Goal: Task Accomplishment & Management: Use online tool/utility

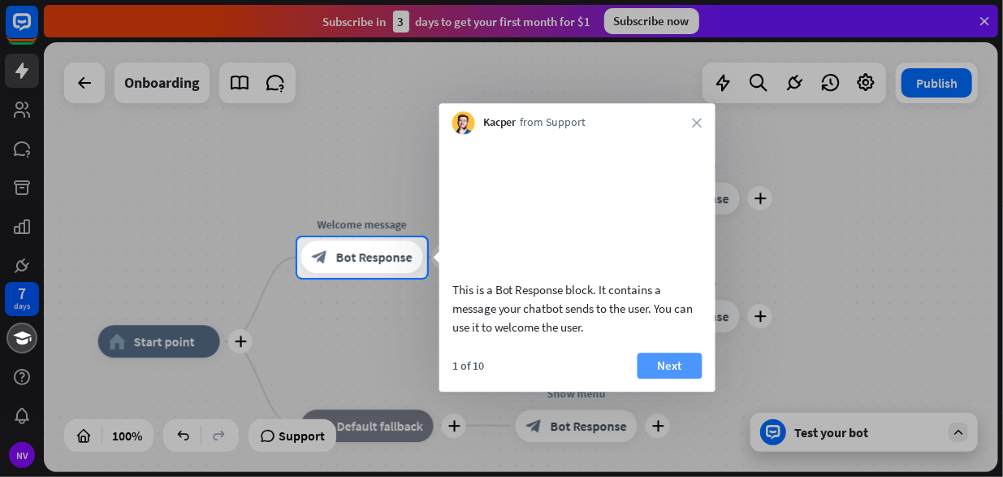
click at [672, 379] on button "Next" at bounding box center [670, 366] width 65 height 26
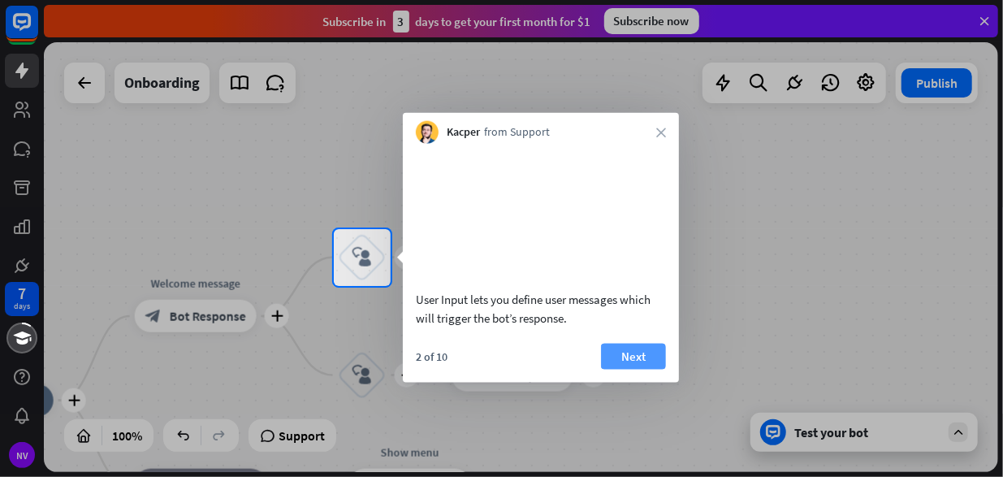
click at [639, 369] on button "Next" at bounding box center [633, 356] width 65 height 26
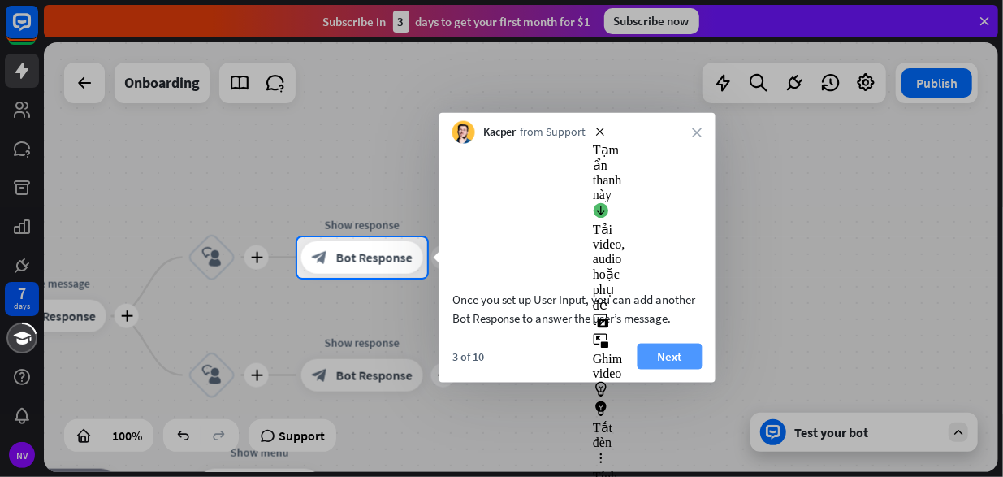
click at [674, 369] on button "Next" at bounding box center [670, 356] width 65 height 26
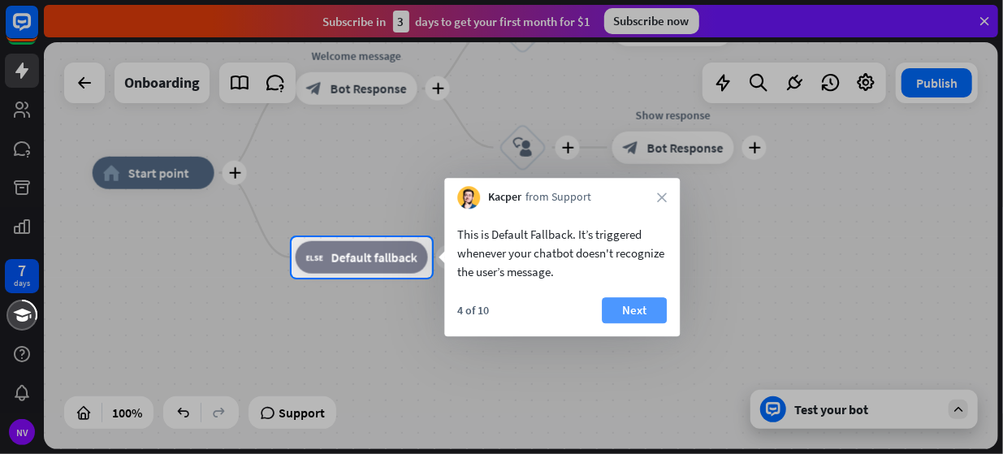
click at [649, 311] on button "Next" at bounding box center [634, 310] width 65 height 26
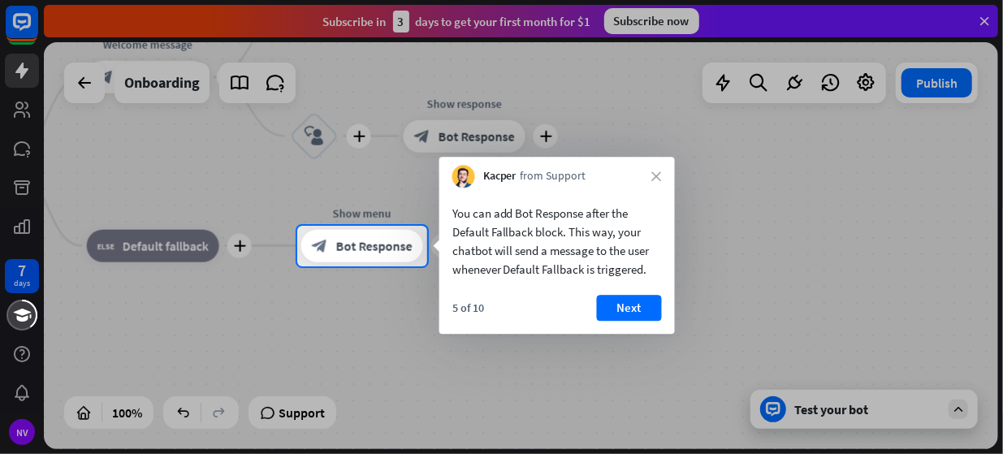
click at [452, 214] on div "You can add Bot Response after the Default Fallback block. This way, your chatb…" at bounding box center [558, 237] width 236 height 99
click at [456, 213] on div "You can add Bot Response after the Default Fallback block. This way, your chatb…" at bounding box center [558, 237] width 236 height 99
drag, startPoint x: 456, startPoint y: 213, endPoint x: 647, endPoint y: 276, distance: 201.2
click at [647, 276] on div "You can add Bot Response after the Default Fallback block. This way, your chatb…" at bounding box center [558, 241] width 210 height 75
drag, startPoint x: 647, startPoint y: 276, endPoint x: 511, endPoint y: 232, distance: 142.8
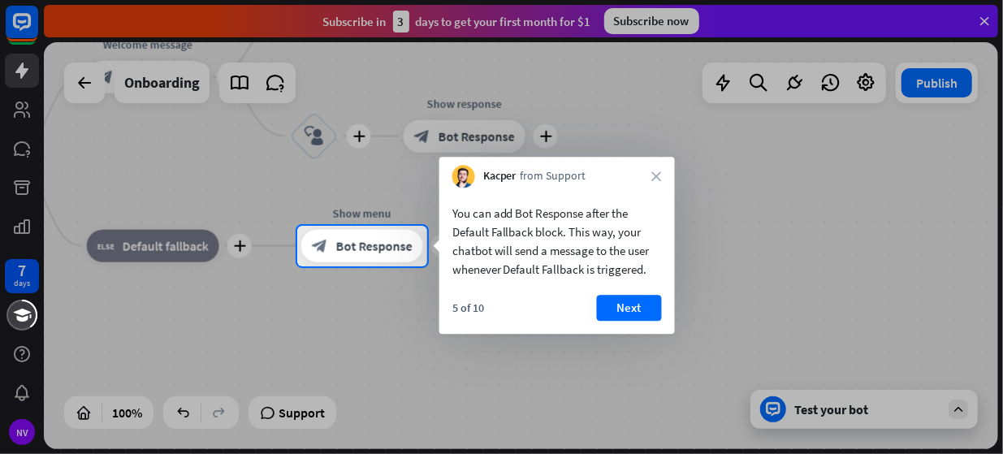
click at [511, 232] on div "You can add Bot Response after the Default Fallback block. This way, your chatb…" at bounding box center [558, 241] width 210 height 75
drag, startPoint x: 511, startPoint y: 232, endPoint x: 538, endPoint y: 247, distance: 30.9
click at [538, 247] on div "You can add Bot Response after the Default Fallback block. This way, your chatb…" at bounding box center [558, 241] width 210 height 75
click at [636, 305] on button "Next" at bounding box center [629, 308] width 65 height 26
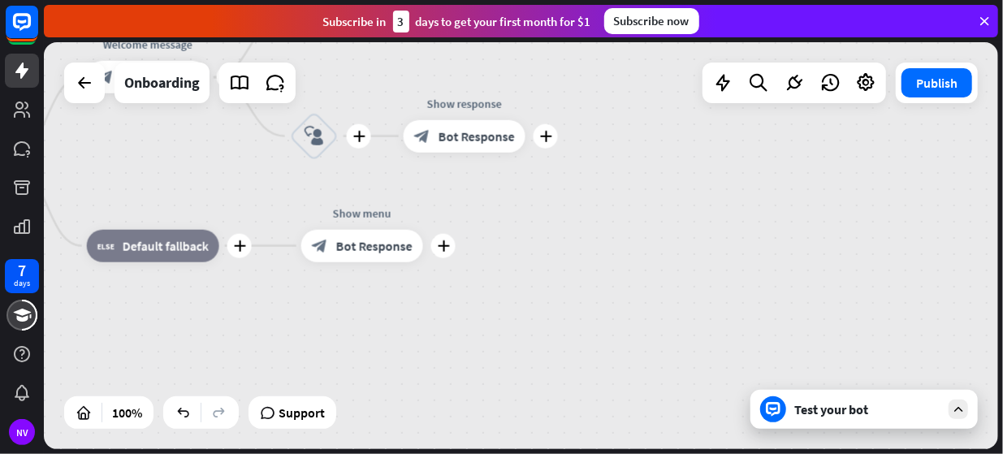
drag, startPoint x: 455, startPoint y: 238, endPoint x: 513, endPoint y: 184, distance: 79.4
click at [513, 184] on div "plus home_2 Start point plus Welcome message block_bot_response Bot Response pl…" at bounding box center [361, 365] width 955 height 407
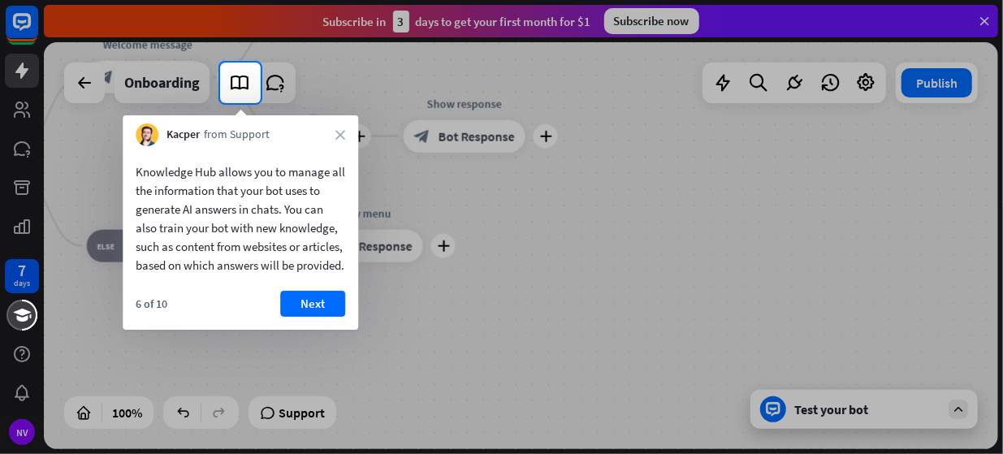
drag, startPoint x: 513, startPoint y: 184, endPoint x: 595, endPoint y: 209, distance: 84.8
click at [595, 209] on div at bounding box center [501, 278] width 1003 height 351
click at [305, 317] on button "Next" at bounding box center [312, 304] width 65 height 26
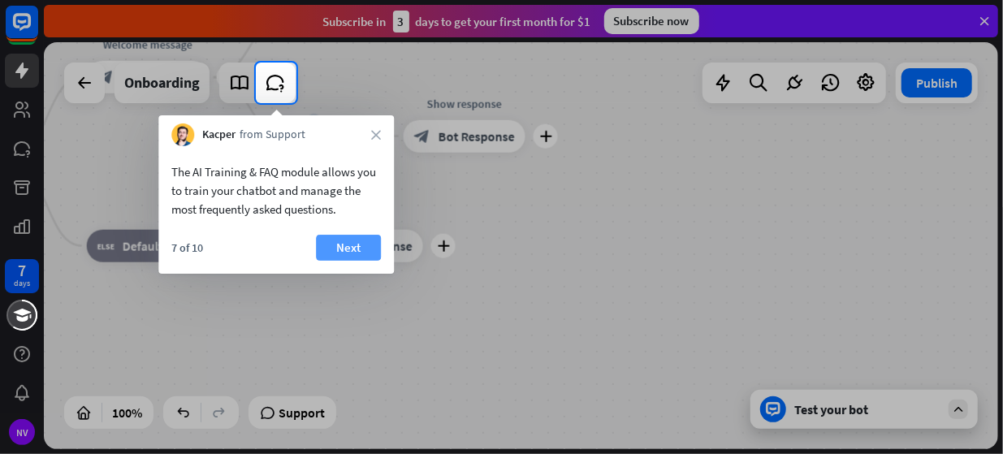
click at [336, 245] on button "Next" at bounding box center [348, 248] width 65 height 26
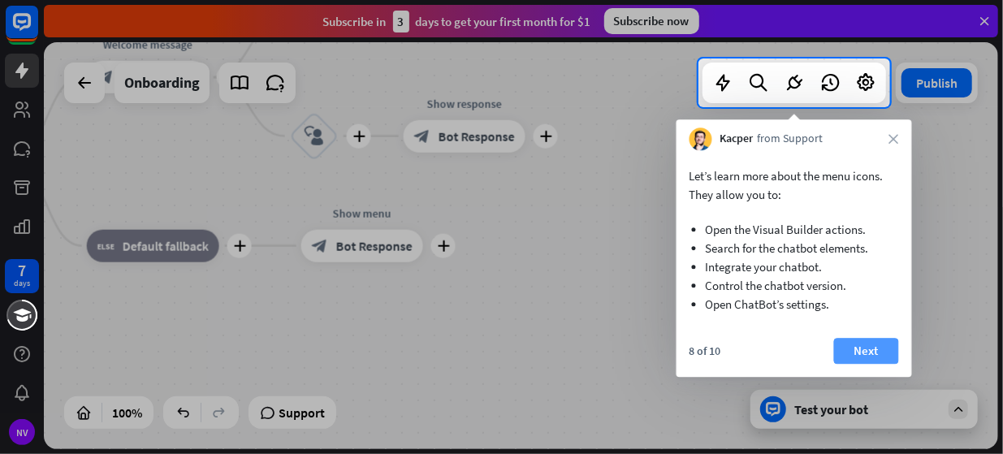
click at [872, 358] on button "Next" at bounding box center [866, 351] width 65 height 26
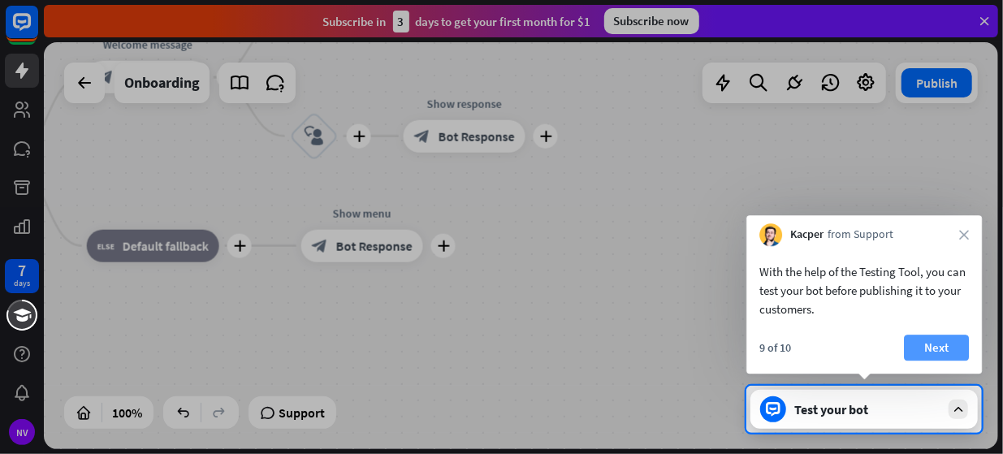
click at [918, 350] on button "Next" at bounding box center [936, 348] width 65 height 26
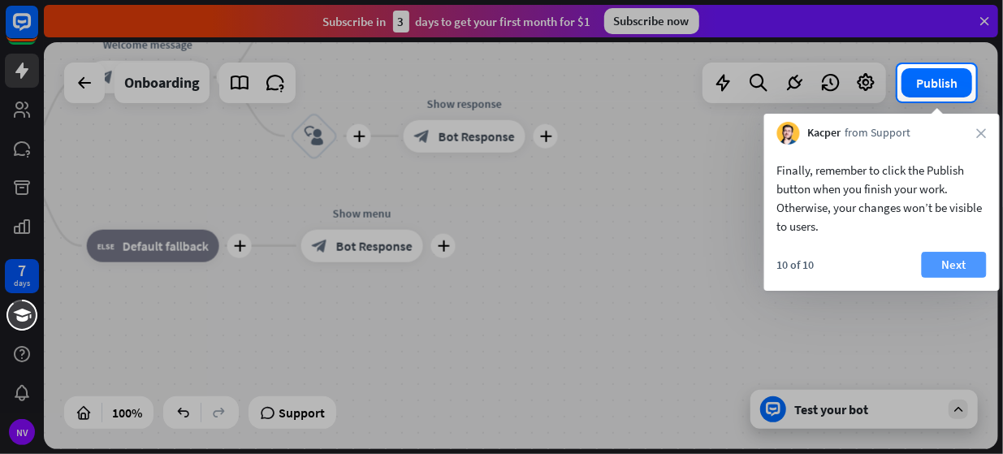
click at [964, 262] on button "Next" at bounding box center [954, 265] width 65 height 26
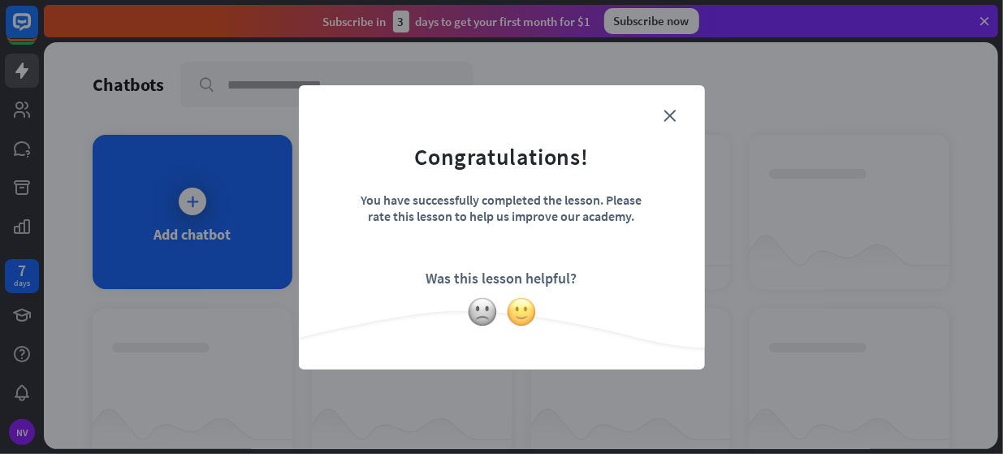
click at [520, 318] on img at bounding box center [521, 312] width 31 height 31
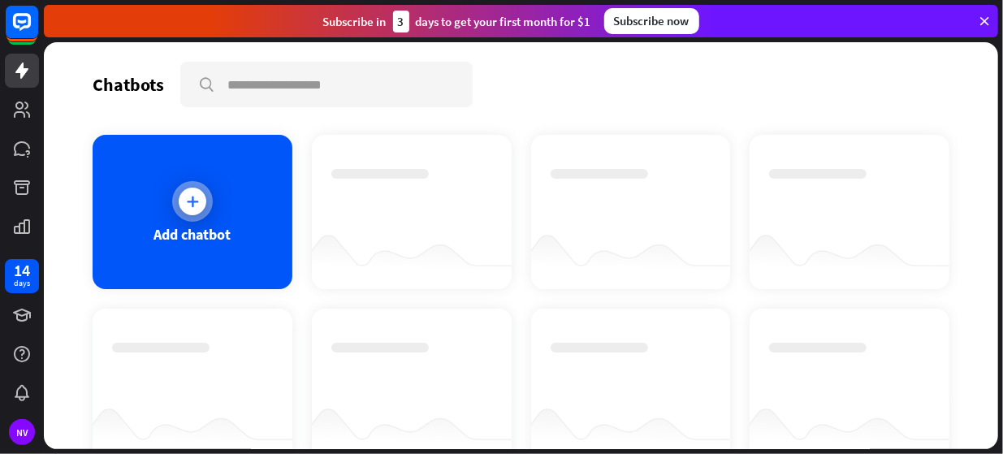
click at [224, 170] on div "Add chatbot" at bounding box center [193, 212] width 200 height 154
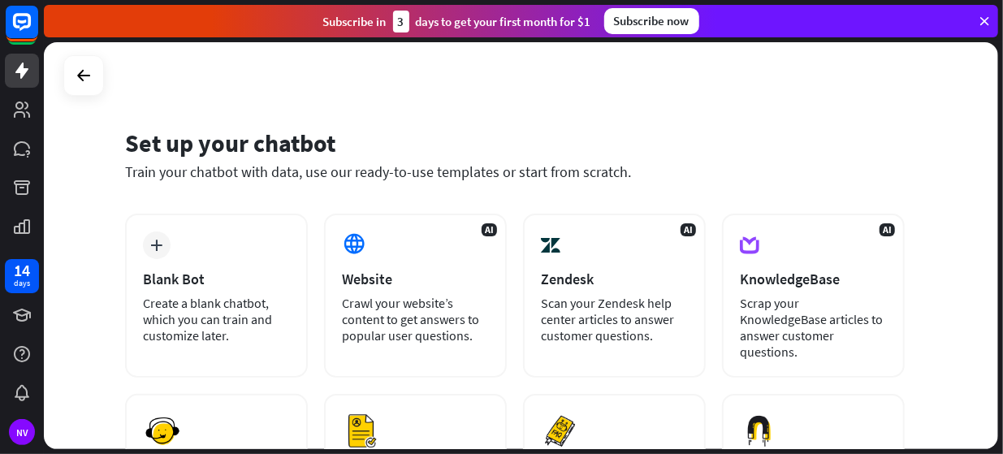
drag, startPoint x: 998, startPoint y: 106, endPoint x: 985, endPoint y: 147, distance: 42.9
click at [985, 147] on div "Set up your chatbot Train your chatbot with data, use our ready-to-use template…" at bounding box center [523, 248] width 959 height 412
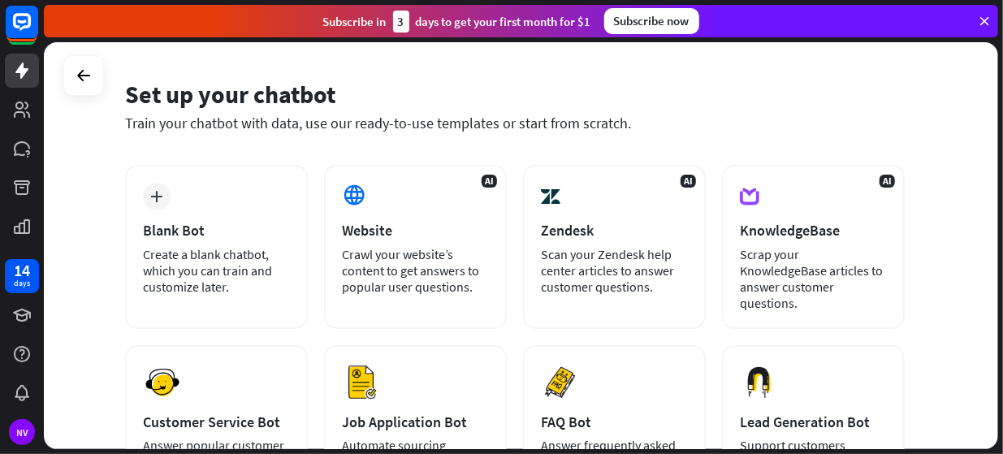
scroll to position [34, 0]
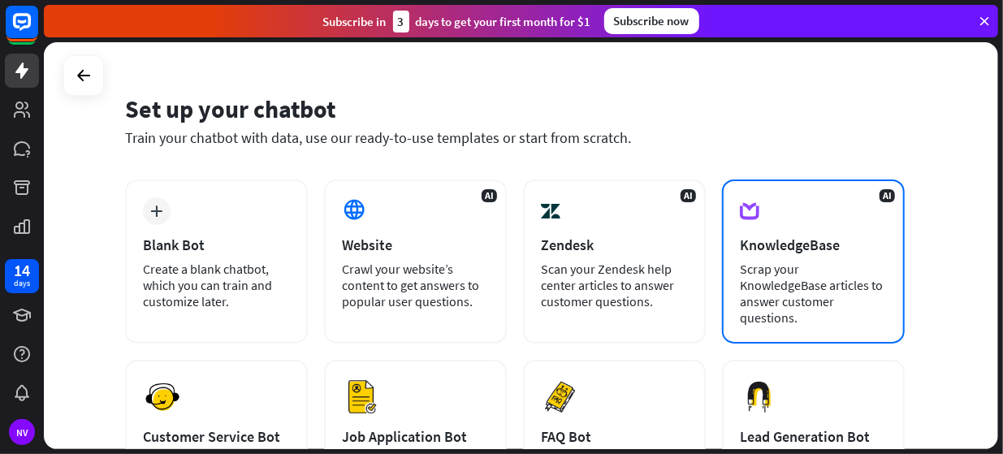
click at [743, 302] on div "Scrap your KnowledgeBase articles to answer customer questions." at bounding box center [813, 293] width 147 height 65
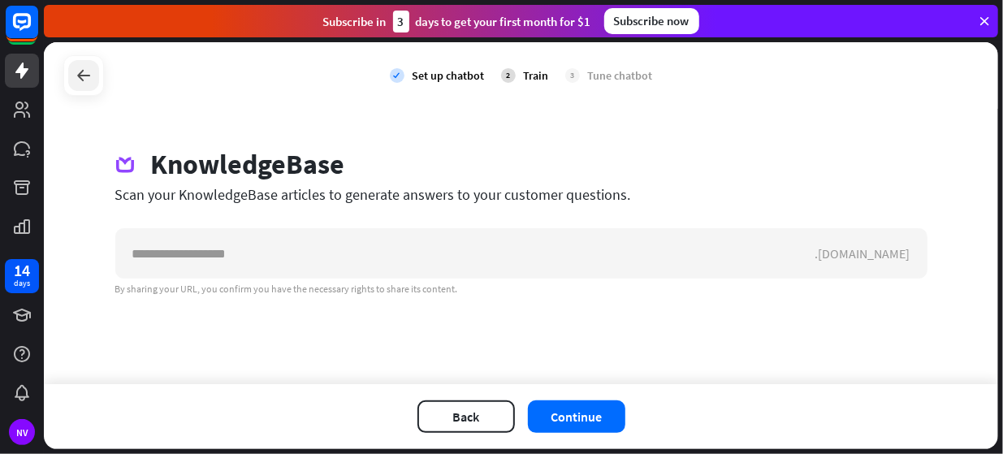
click at [84, 74] on icon at bounding box center [83, 75] width 19 height 19
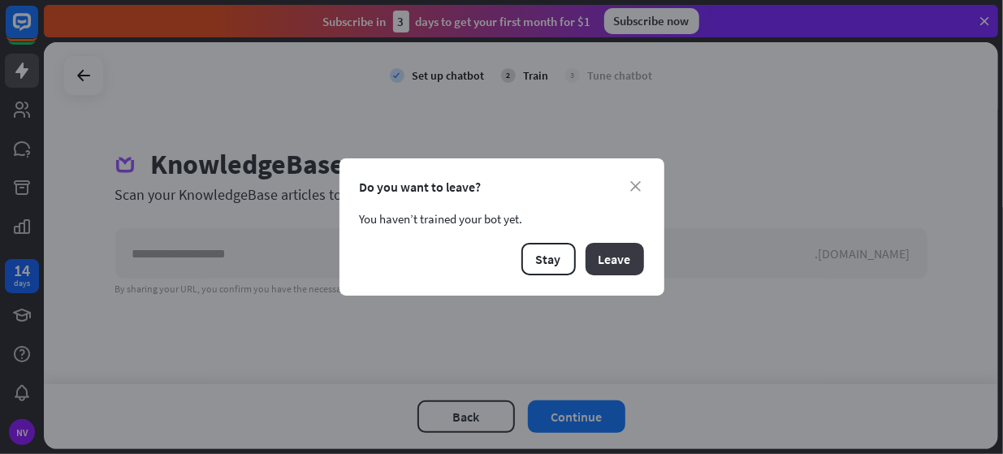
click at [599, 269] on button "Leave" at bounding box center [615, 259] width 58 height 32
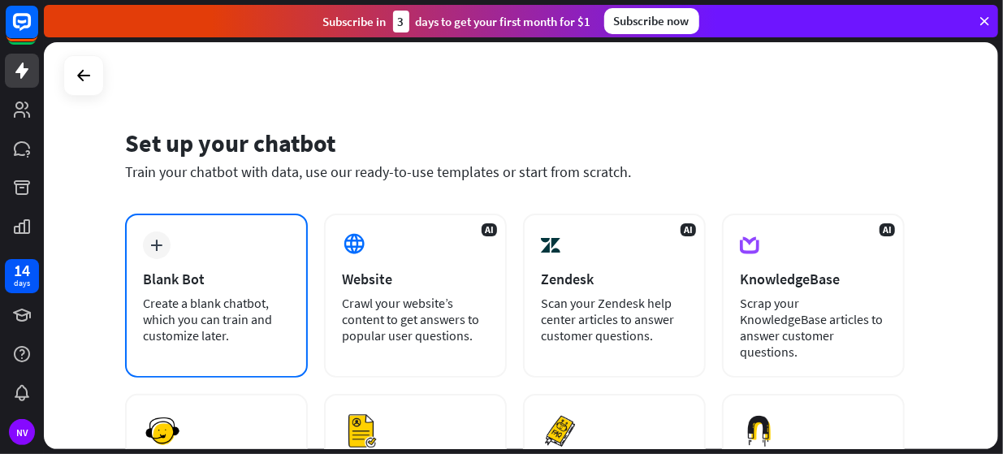
click at [167, 298] on div "Create a blank chatbot, which you can train and customize later." at bounding box center [216, 319] width 147 height 49
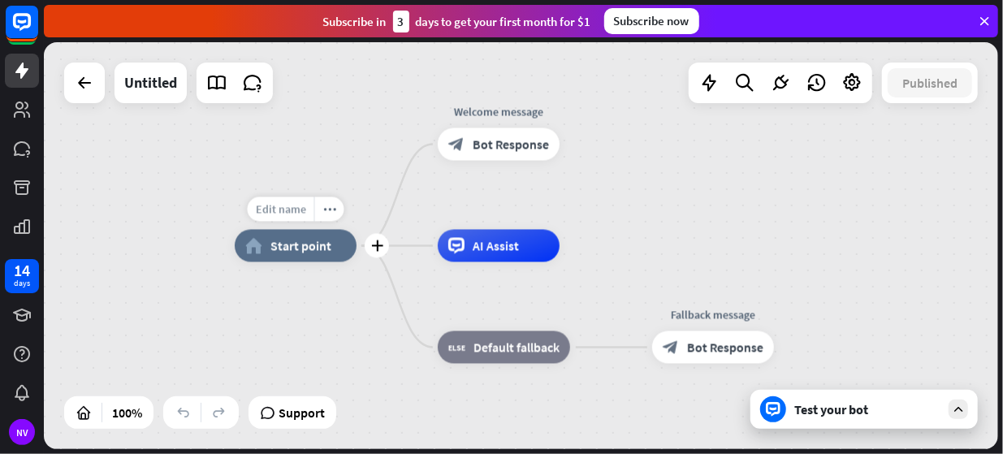
click at [294, 208] on span "Edit name" at bounding box center [281, 209] width 50 height 15
click at [297, 247] on span "Start point" at bounding box center [301, 246] width 61 height 16
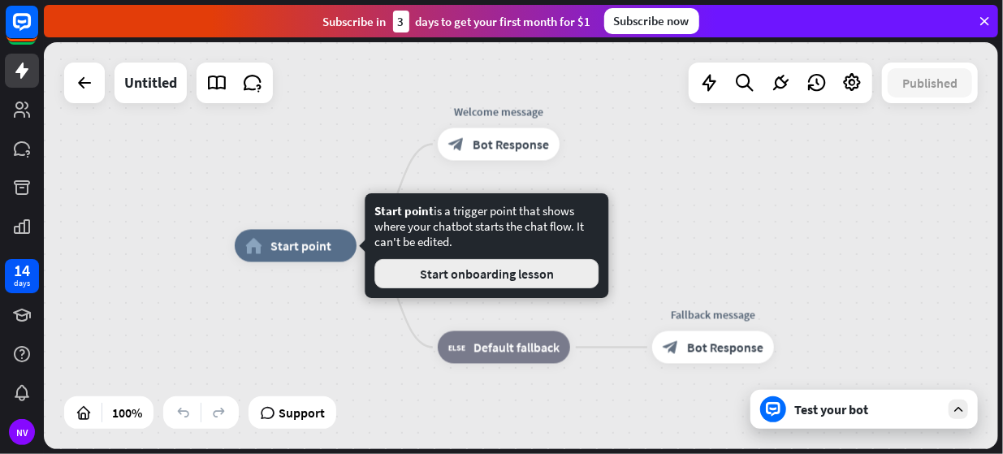
click at [466, 285] on button "Start onboarding lesson" at bounding box center [487, 273] width 224 height 29
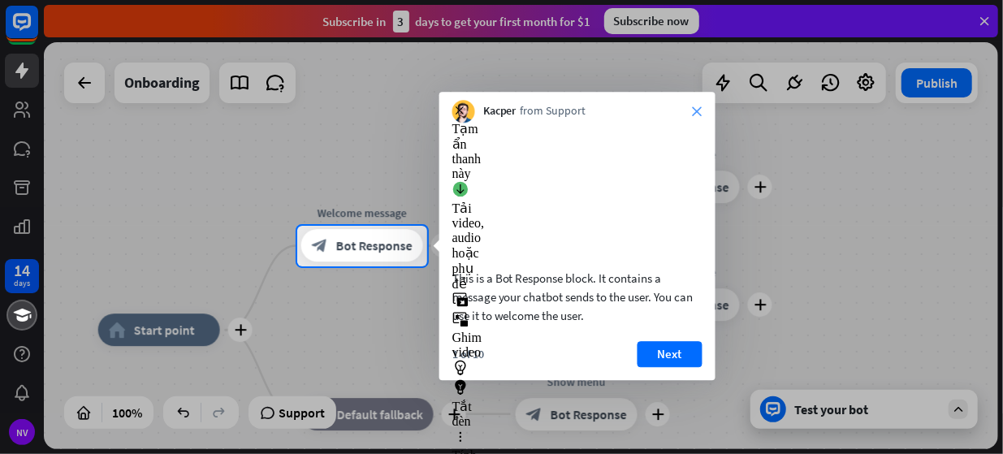
click at [696, 109] on icon "close" at bounding box center [698, 111] width 10 height 10
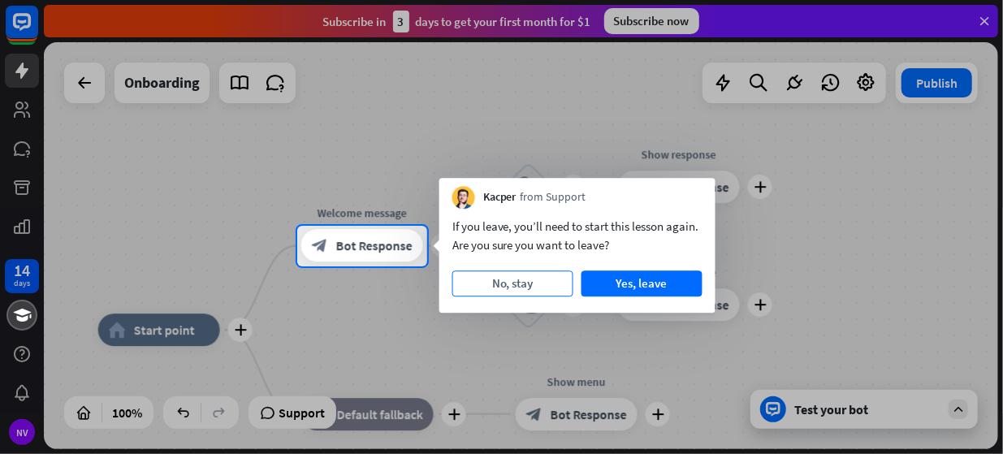
click at [505, 287] on button "No, stay" at bounding box center [513, 284] width 121 height 26
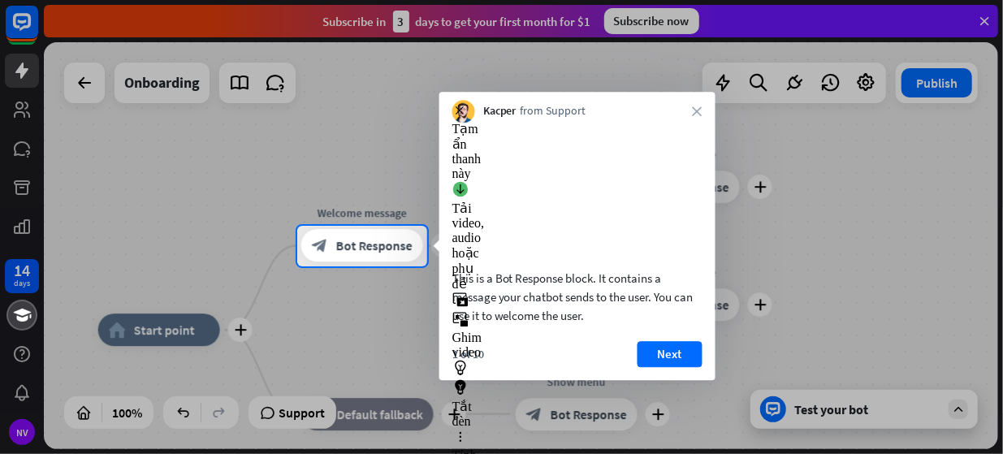
click at [702, 118] on div "Kacper from Support close" at bounding box center [578, 107] width 276 height 31
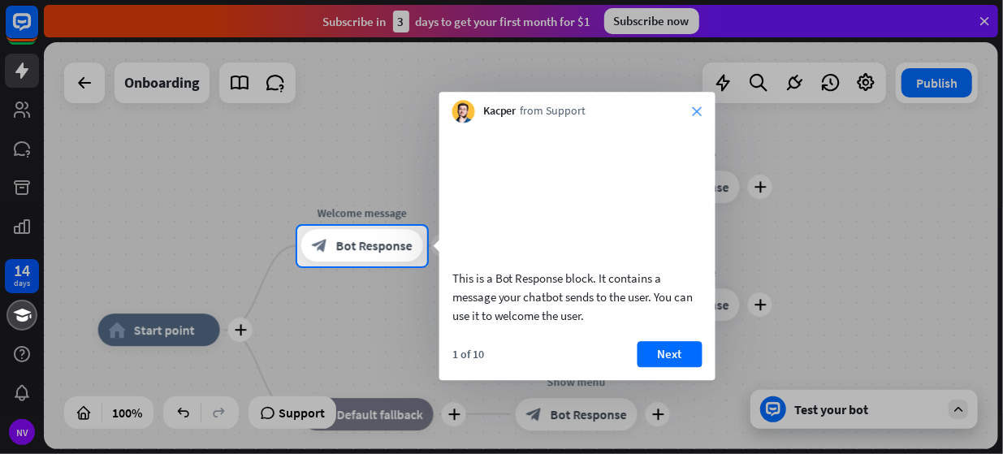
click at [702, 111] on icon "close" at bounding box center [698, 111] width 10 height 10
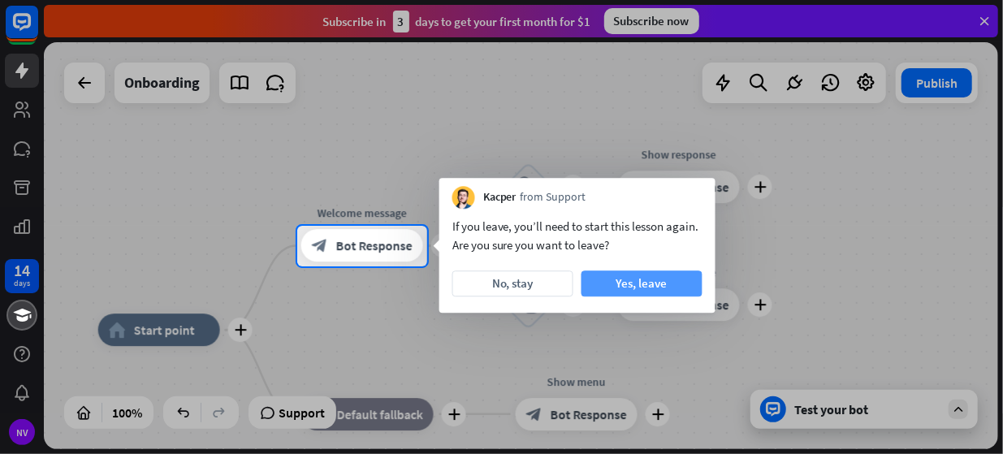
click at [658, 278] on button "Yes, leave" at bounding box center [642, 284] width 121 height 26
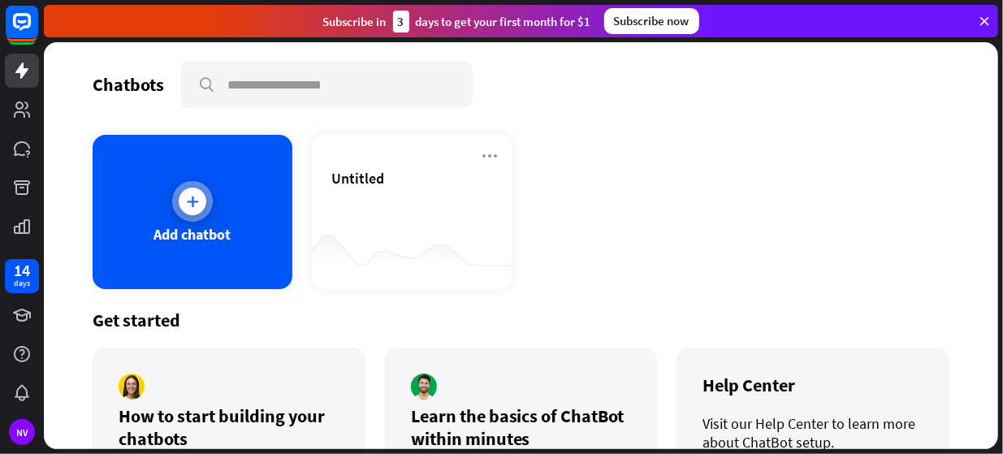
click at [228, 220] on div "Add chatbot" at bounding box center [193, 212] width 200 height 154
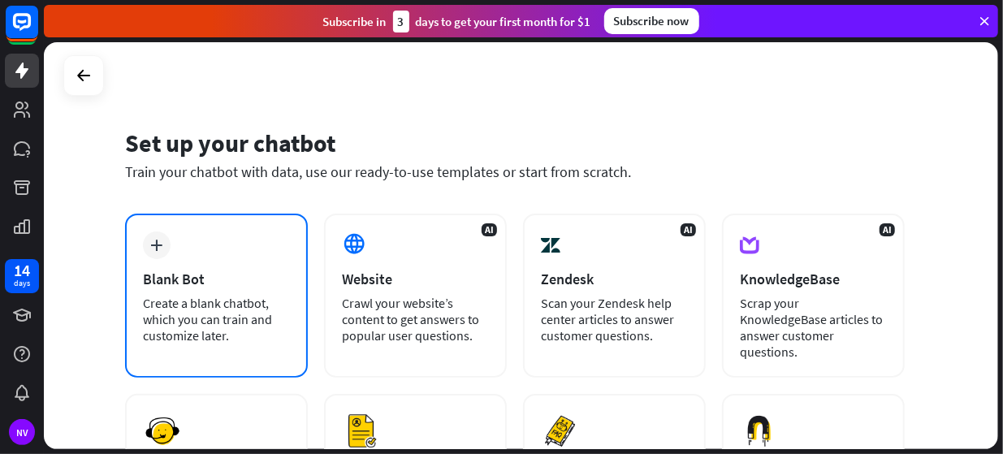
click at [285, 262] on div "plus Blank Bot Create a blank chatbot, which you can train and customize later." at bounding box center [216, 296] width 183 height 164
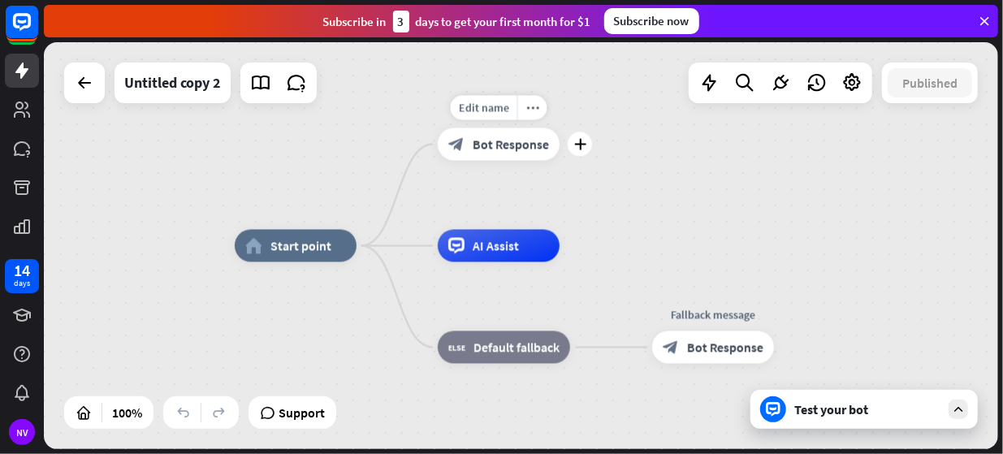
click at [493, 156] on div "block_bot_response Bot Response" at bounding box center [499, 144] width 122 height 32
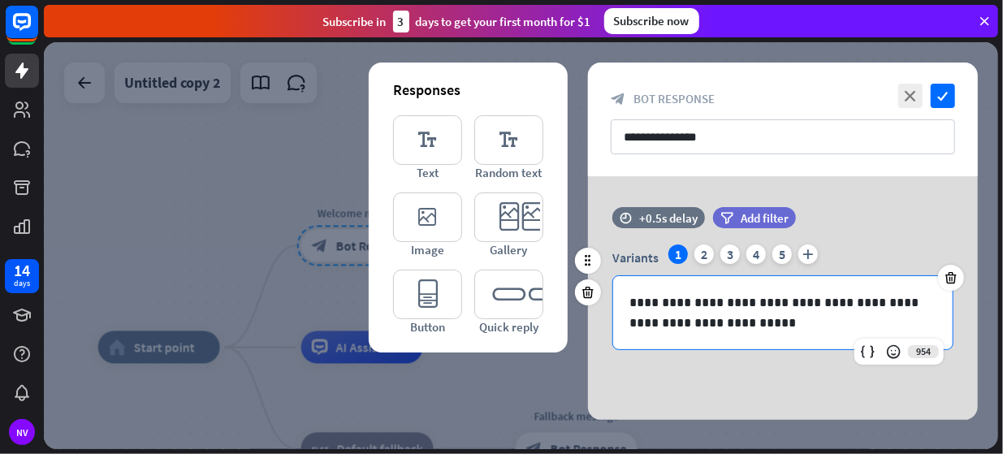
click at [719, 284] on div "**********" at bounding box center [783, 312] width 340 height 73
click at [741, 323] on p "**********" at bounding box center [784, 312] width 308 height 41
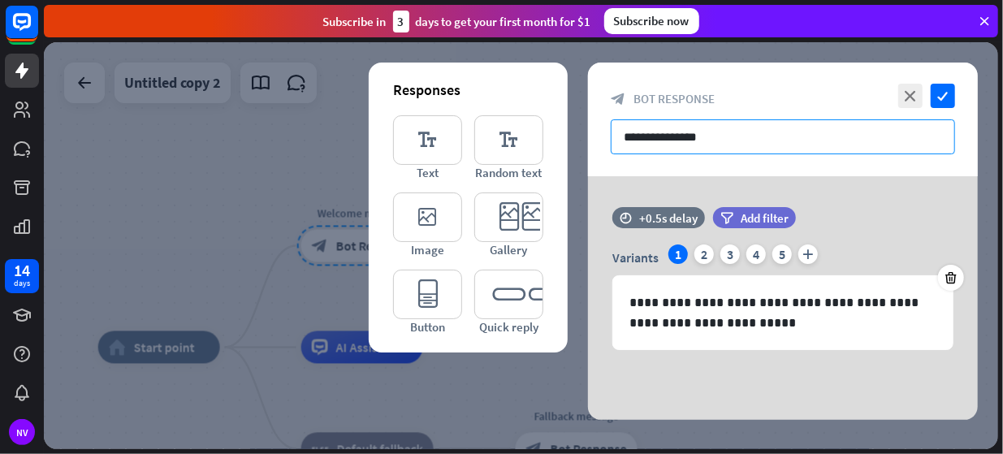
click at [726, 138] on input "**********" at bounding box center [783, 136] width 344 height 35
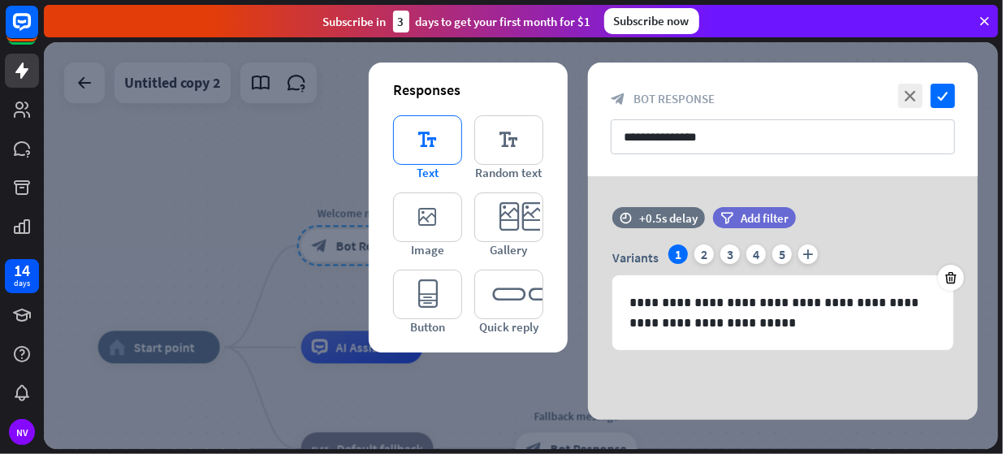
click at [440, 148] on icon "editor_text" at bounding box center [427, 140] width 69 height 50
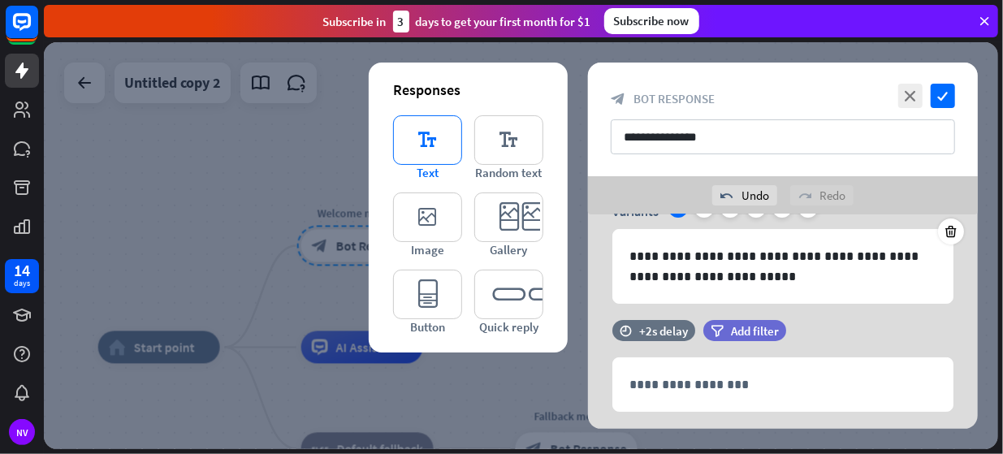
scroll to position [123, 0]
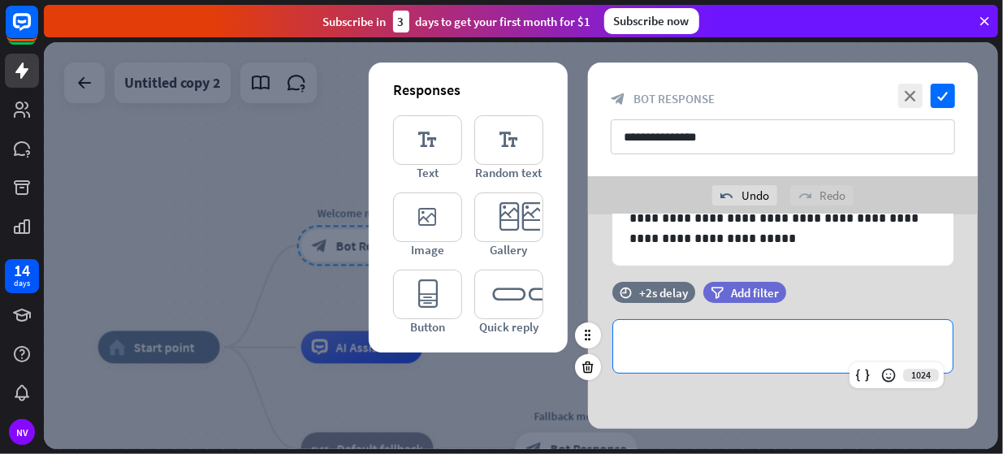
click at [746, 329] on div "**********" at bounding box center [783, 346] width 340 height 53
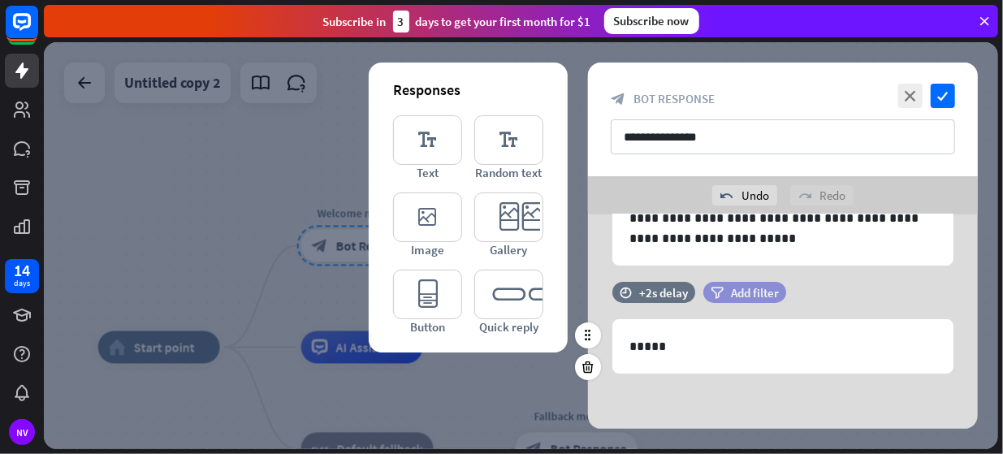
click at [760, 296] on span "Add filter" at bounding box center [755, 292] width 48 height 15
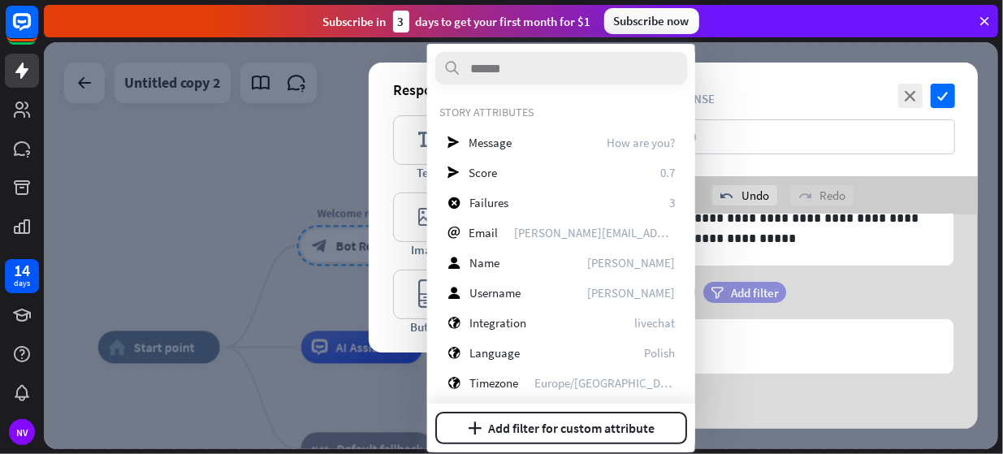
click at [760, 296] on span "Add filter" at bounding box center [755, 292] width 48 height 15
